Goal: Task Accomplishment & Management: Manage account settings

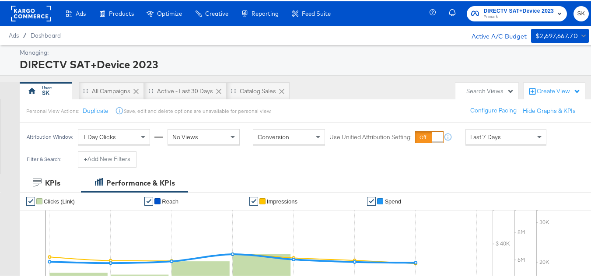
click at [25, 17] on rect at bounding box center [31, 12] width 40 height 16
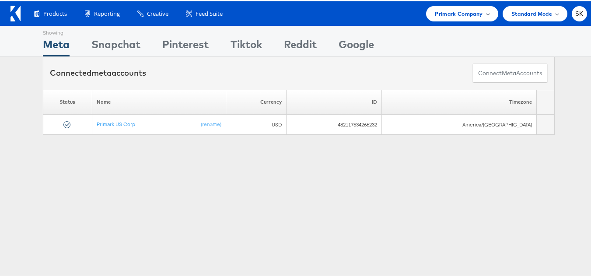
click at [455, 15] on span "Primark Company" at bounding box center [459, 12] width 48 height 9
click at [449, 15] on span "Primark Company" at bounding box center [459, 12] width 48 height 9
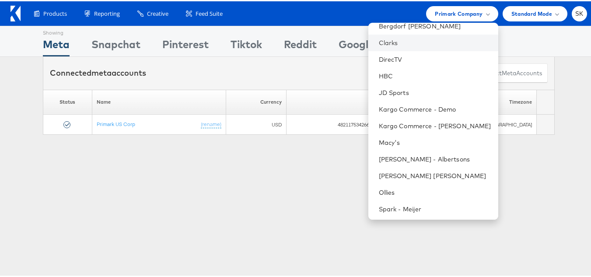
scroll to position [142, 0]
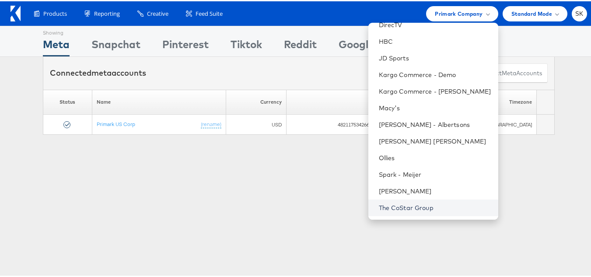
click at [402, 207] on link "The CoStar Group" at bounding box center [435, 206] width 112 height 9
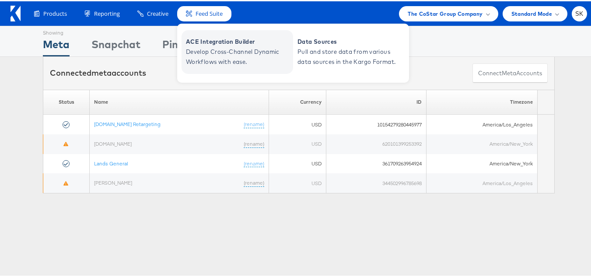
click at [218, 53] on span "Develop Cross-Channel Dynamic Workflows with ease." at bounding box center [238, 56] width 105 height 20
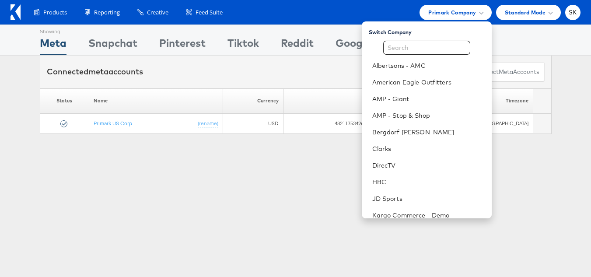
click at [537, 39] on div "Showing Meta Showing [GEOGRAPHIC_DATA] Showing Pinterest Showing Tiktok Showing…" at bounding box center [296, 40] width 512 height 30
